Goal: Task Accomplishment & Management: Manage account settings

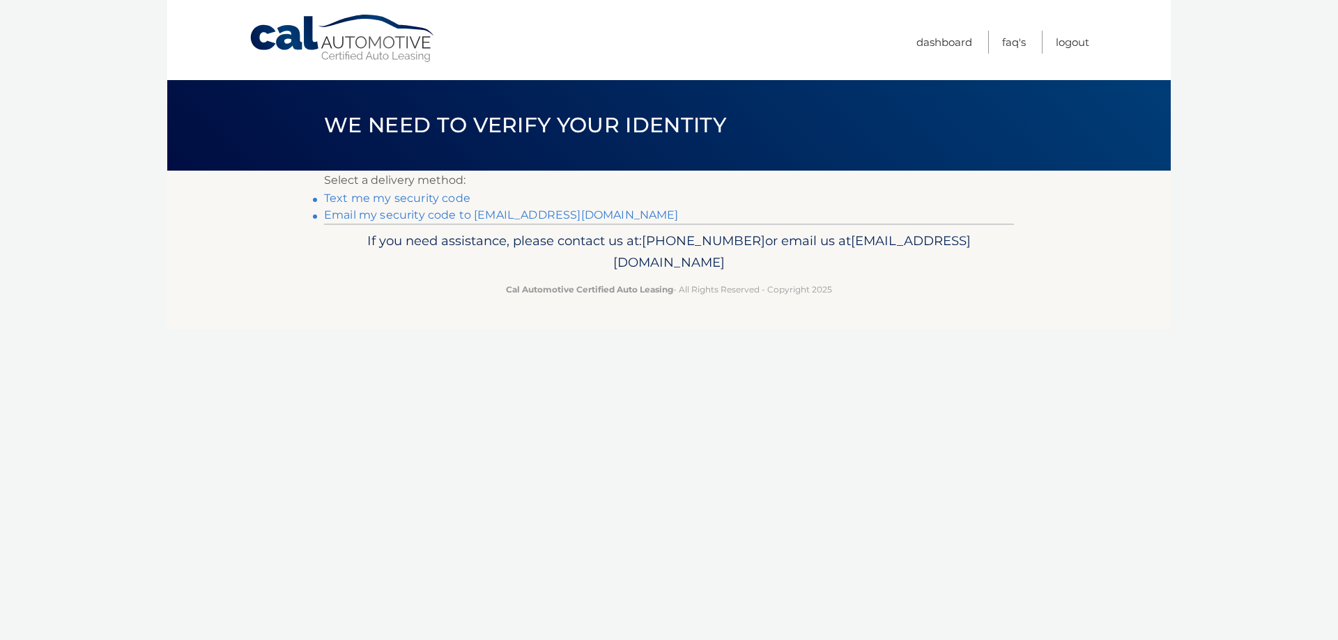
click at [456, 215] on link "Email my security code to a*********@rewash.com" at bounding box center [501, 214] width 355 height 13
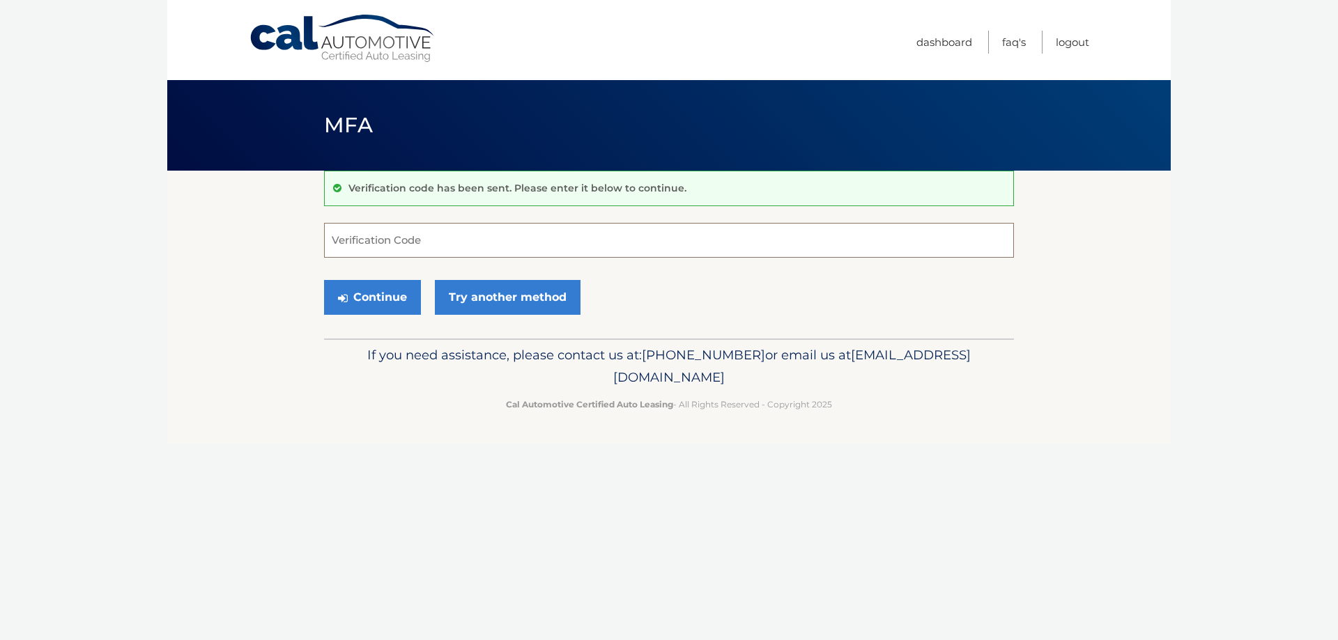
click at [406, 236] on input "Verification Code" at bounding box center [669, 240] width 690 height 35
click at [364, 237] on input "Verification Code" at bounding box center [669, 240] width 690 height 35
type input "688808"
click at [324, 280] on button "Continue" at bounding box center [372, 297] width 97 height 35
click at [404, 292] on button "Continue" at bounding box center [372, 297] width 97 height 35
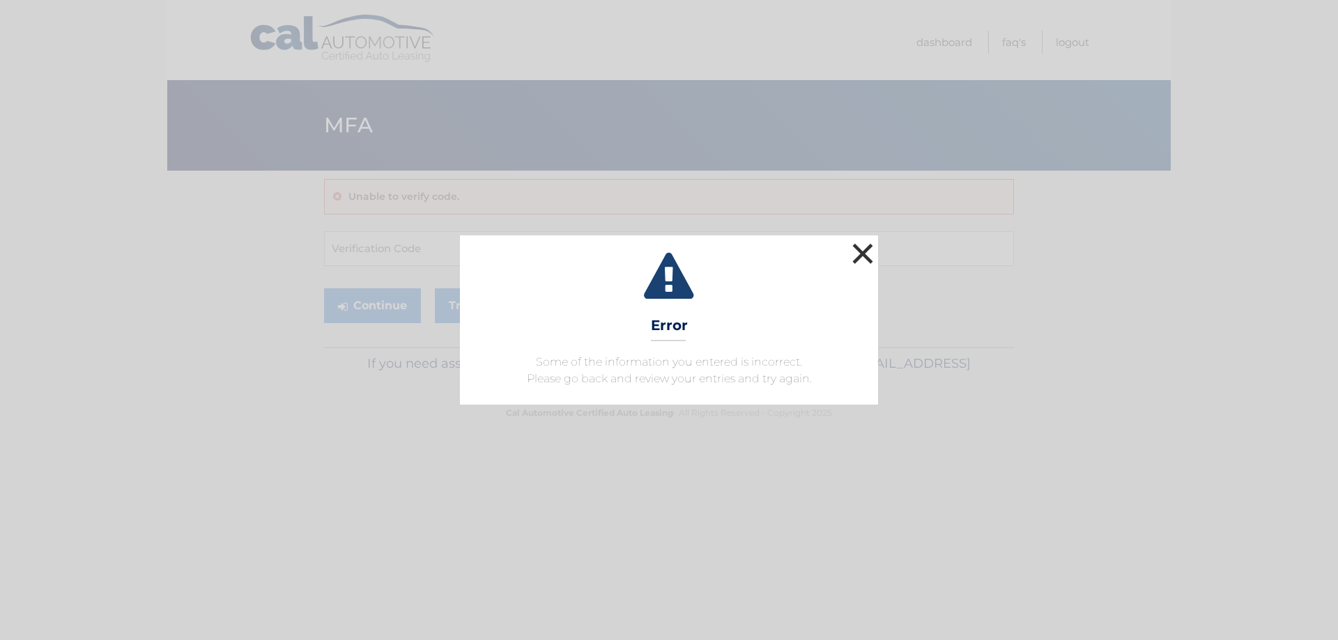
click at [861, 255] on button "×" at bounding box center [863, 254] width 28 height 28
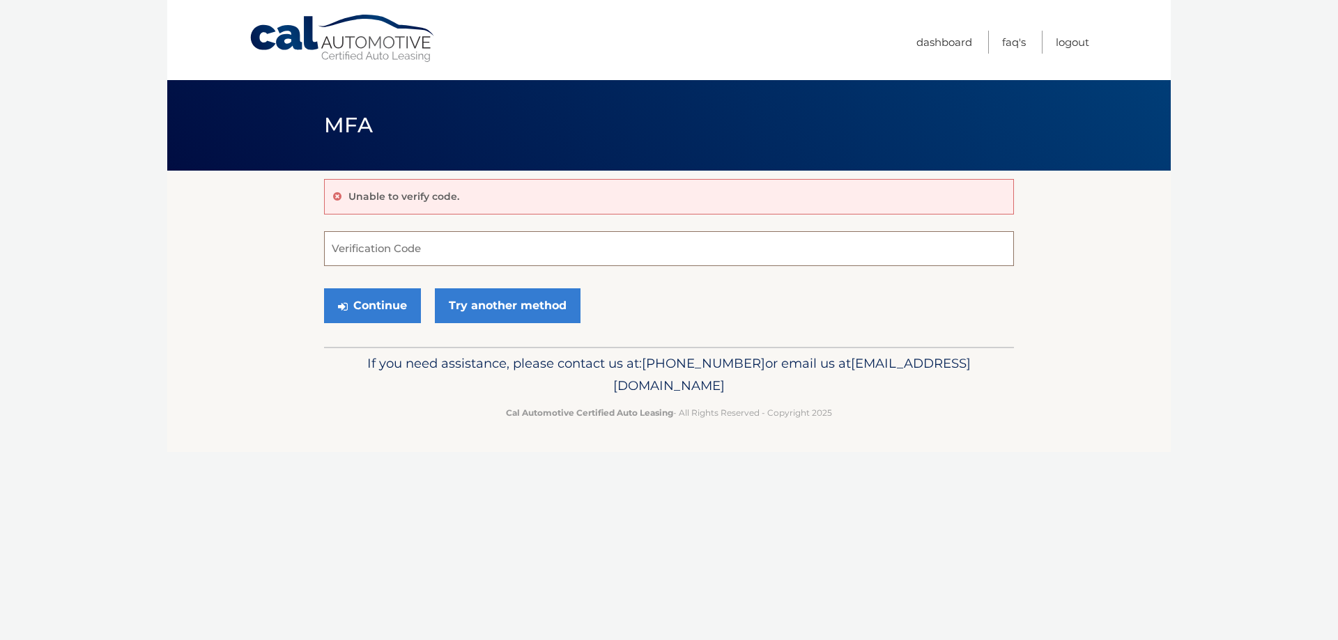
click at [428, 249] on input "Verification Code" at bounding box center [669, 248] width 690 height 35
type input "688808"
click at [376, 307] on button "Continue" at bounding box center [372, 306] width 97 height 35
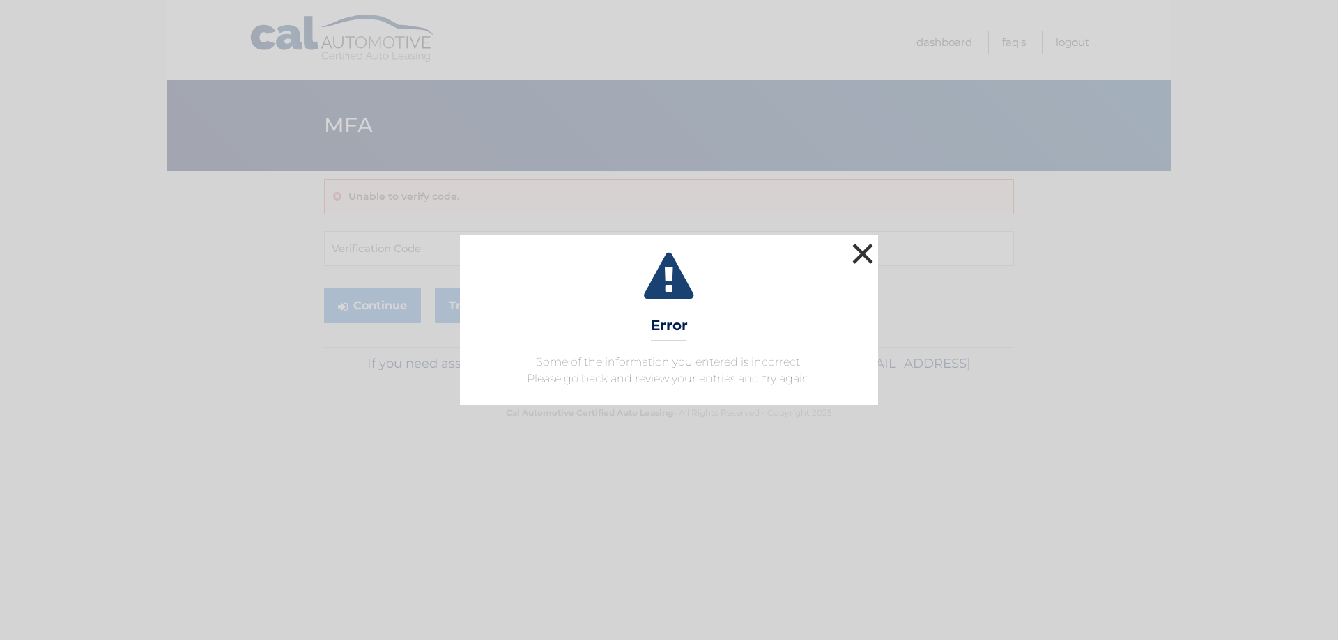
click at [865, 247] on button "×" at bounding box center [863, 254] width 28 height 28
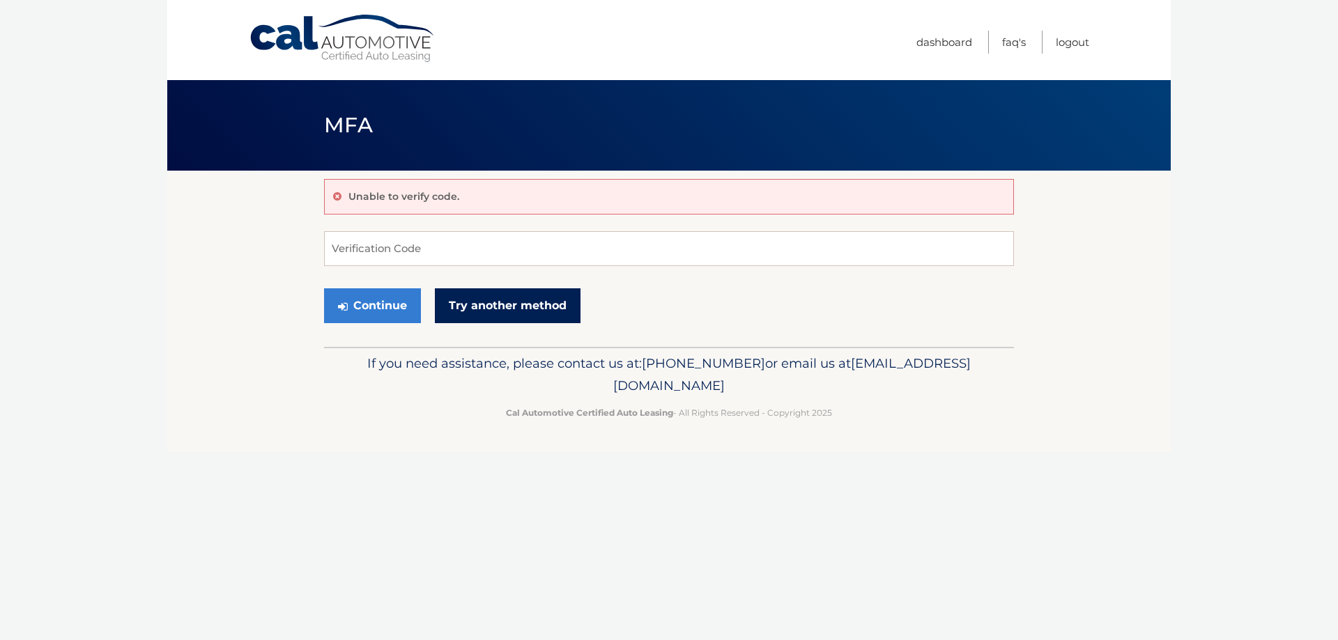
click at [494, 300] on link "Try another method" at bounding box center [508, 306] width 146 height 35
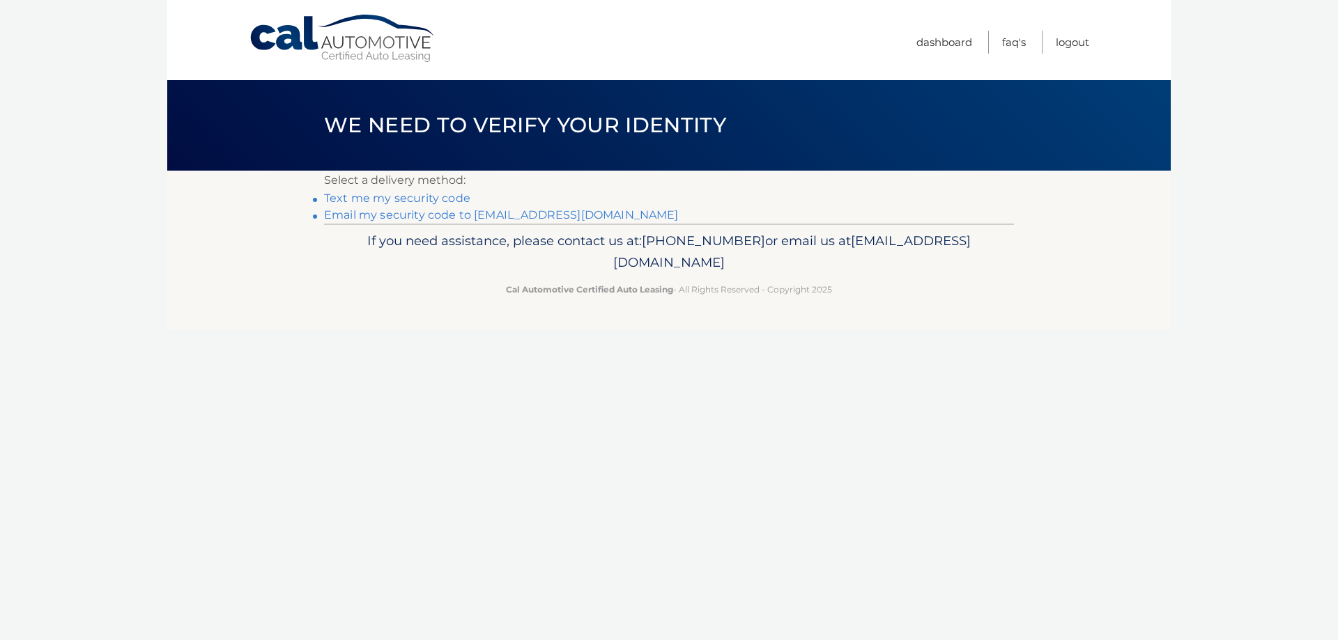
click at [431, 213] on link "Email my security code to [EMAIL_ADDRESS][DOMAIN_NAME]" at bounding box center [501, 214] width 355 height 13
